Goal: Task Accomplishment & Management: Manage account settings

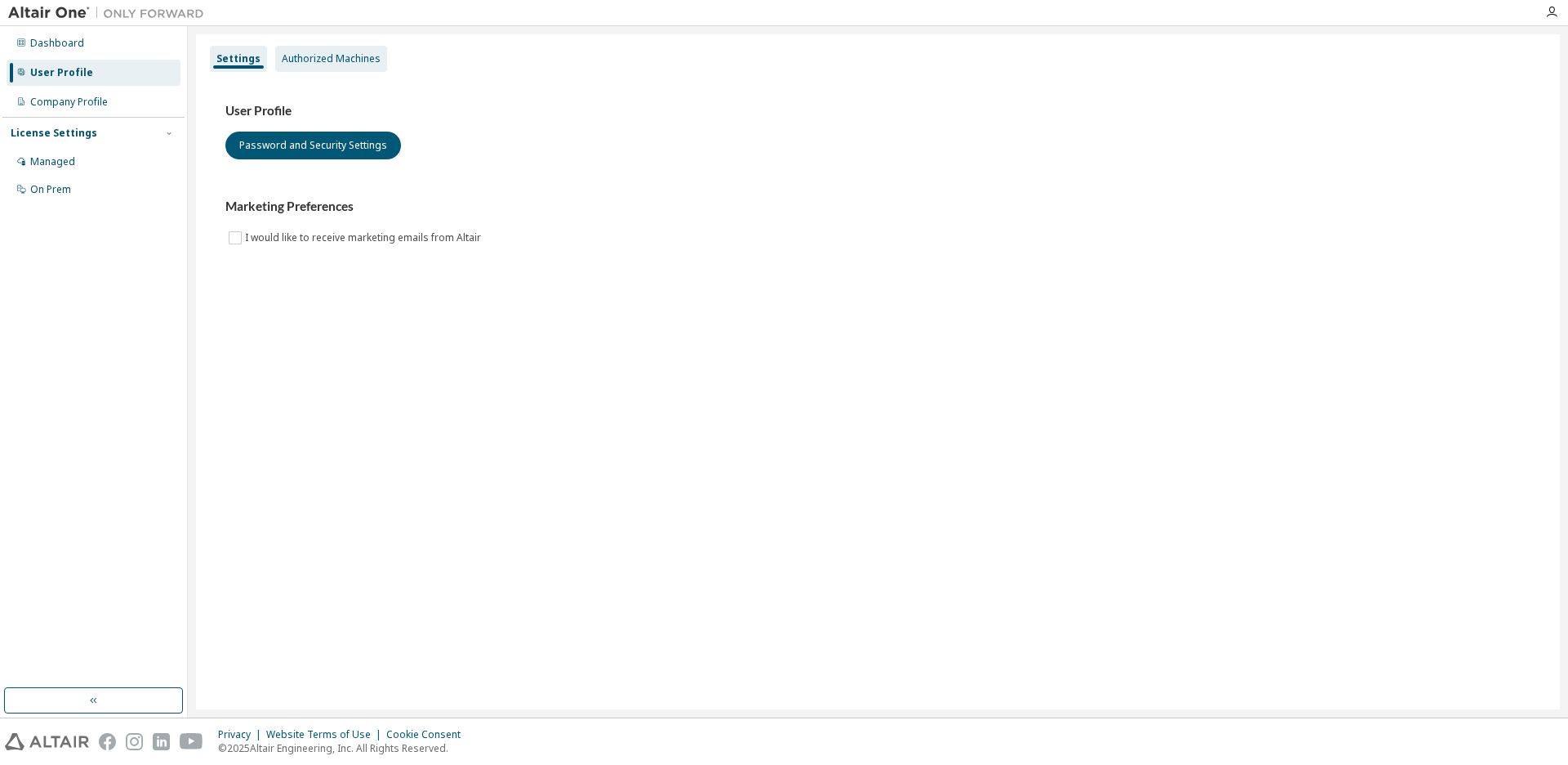
click at [348, 55] on div "Authorized Machines" at bounding box center [332, 59] width 99 height 13
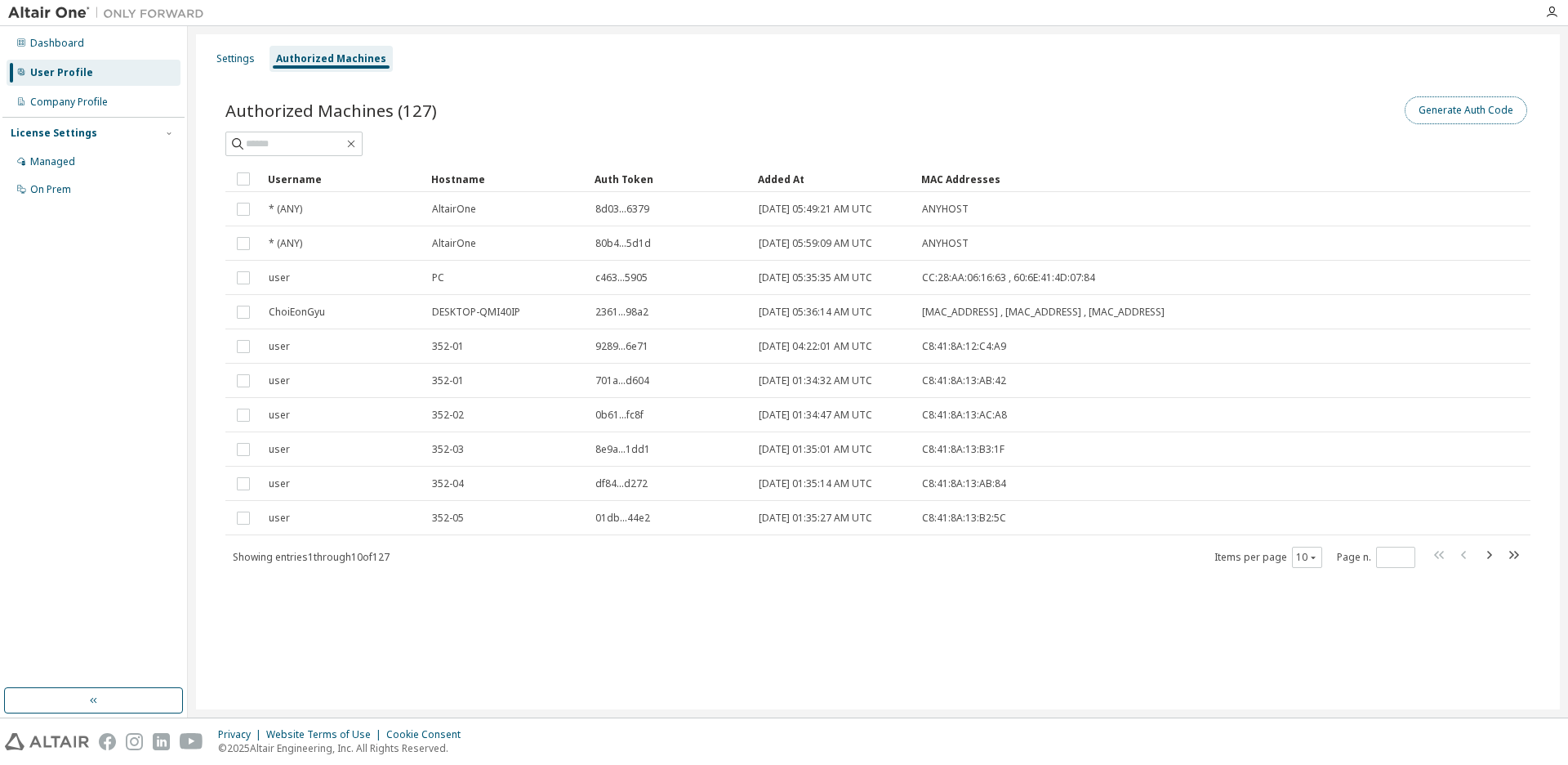
click at [1446, 112] on button "Generate Auth Code" at bounding box center [1466, 110] width 123 height 28
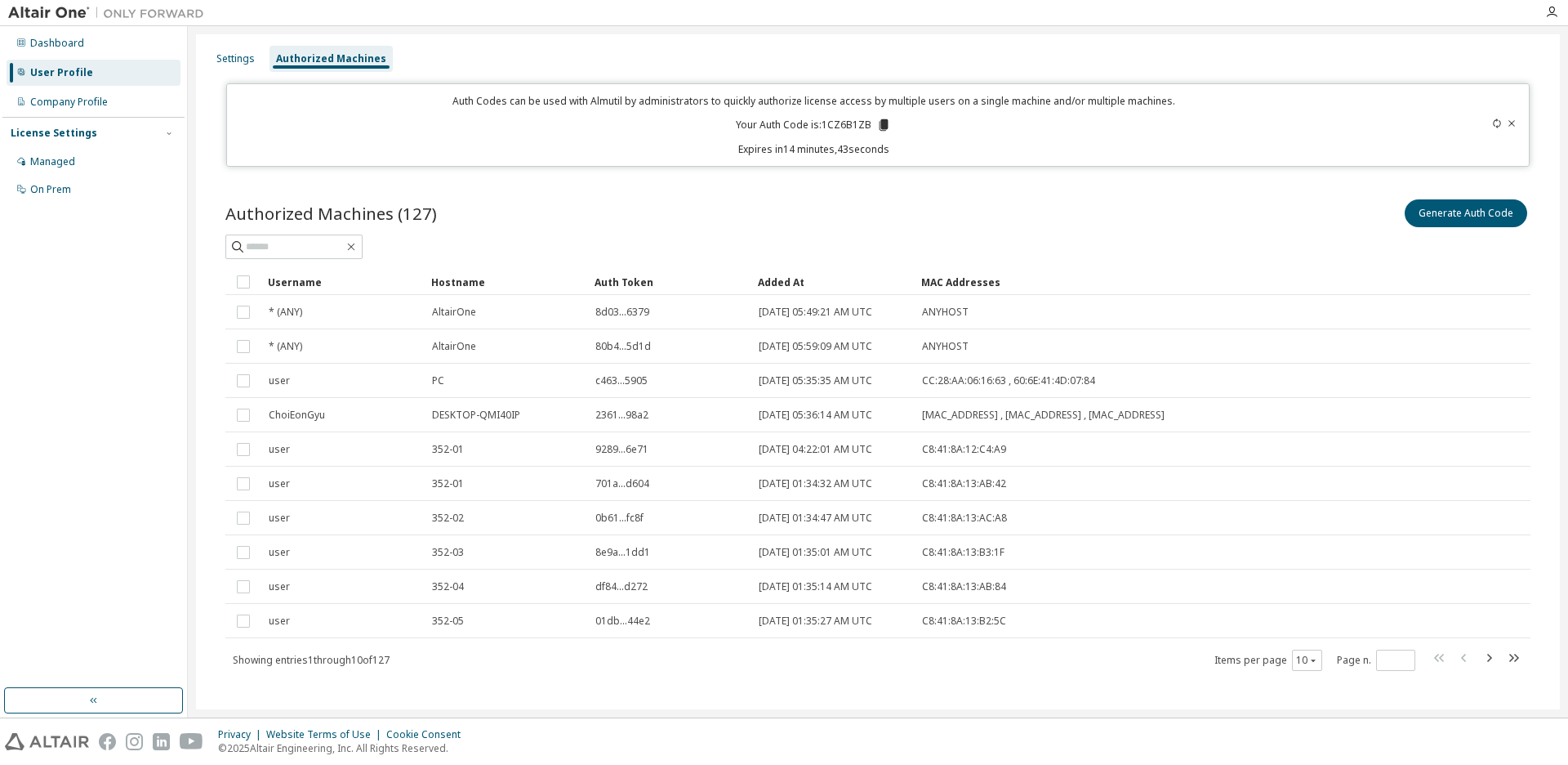
click at [884, 124] on icon at bounding box center [885, 124] width 9 height 12
click at [826, 226] on div "Authorized Machines (127) Generate Auth Code" at bounding box center [878, 213] width 1306 height 34
click at [752, 197] on div "Authorized Machines (127) Generate Auth Code" at bounding box center [878, 213] width 1306 height 34
click at [1492, 124] on icon at bounding box center [1497, 123] width 10 height 10
click at [1459, 215] on button "Generate Auth Code" at bounding box center [1466, 213] width 123 height 28
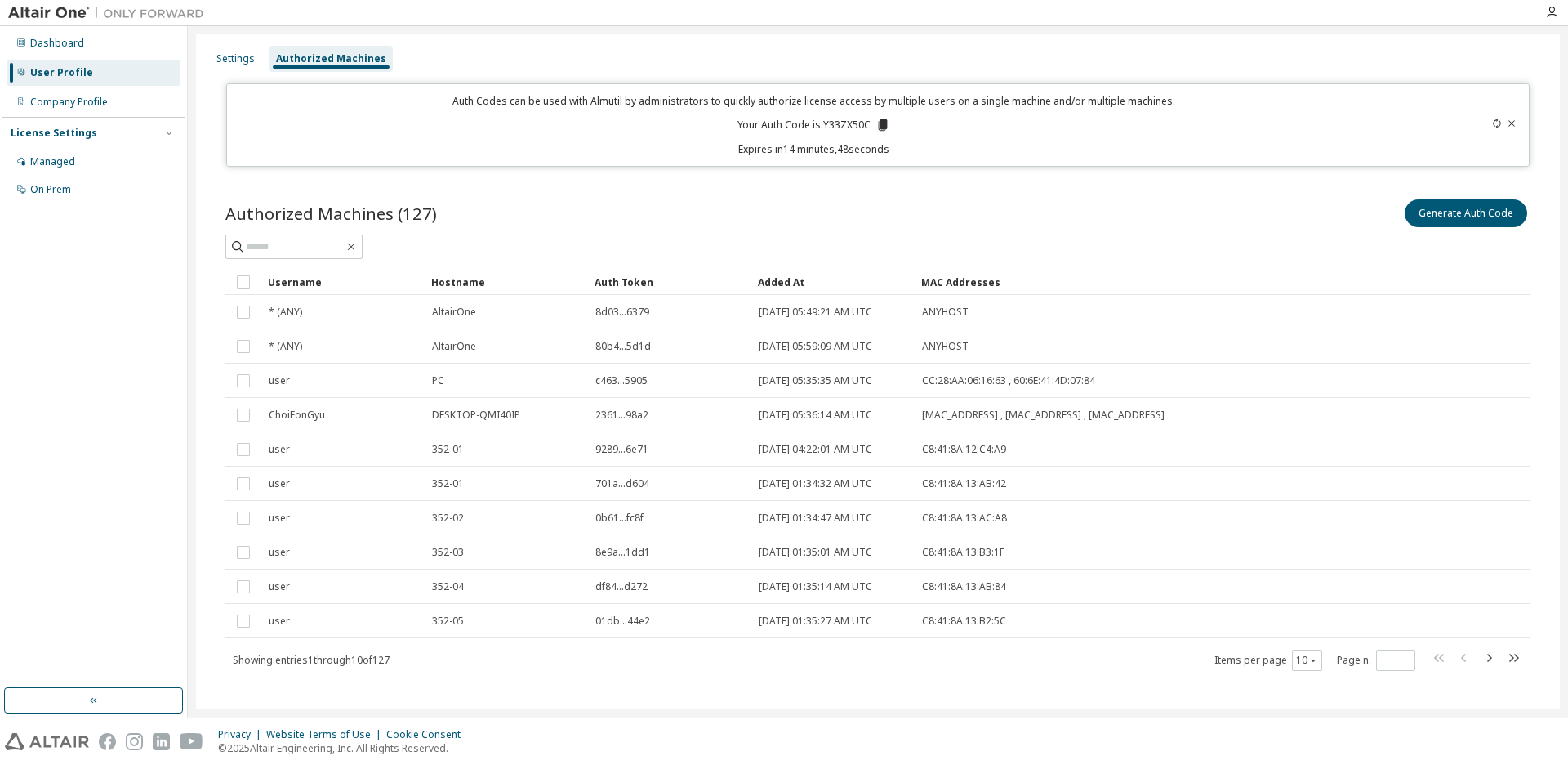
drag, startPoint x: 861, startPoint y: 214, endPoint x: 857, endPoint y: 193, distance: 21.4
click at [857, 214] on div "Authorized Machines (127) Generate Auth Code" at bounding box center [878, 213] width 1306 height 34
click at [879, 129] on icon at bounding box center [884, 124] width 9 height 12
